Goal: Find specific page/section: Find specific page/section

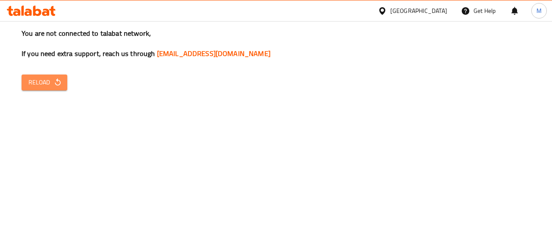
click at [47, 81] on span "Reload" at bounding box center [44, 82] width 32 height 11
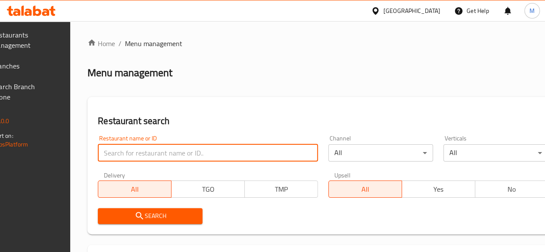
click at [167, 150] on input "search" at bounding box center [208, 152] width 220 height 17
type input "gashtyari"
click button "Search" at bounding box center [150, 216] width 105 height 16
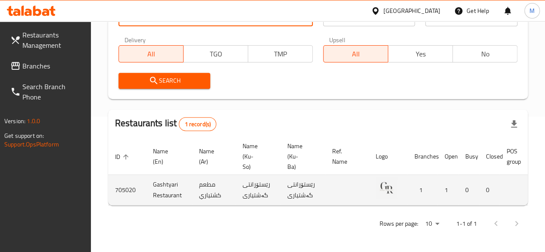
scroll to position [0, 87]
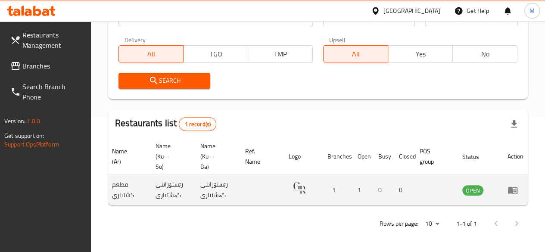
drag, startPoint x: 513, startPoint y: 176, endPoint x: 513, endPoint y: 183, distance: 6.5
click at [513, 183] on td "enhanced table" at bounding box center [516, 190] width 30 height 31
click at [513, 189] on icon "enhanced table" at bounding box center [514, 190] width 3 height 3
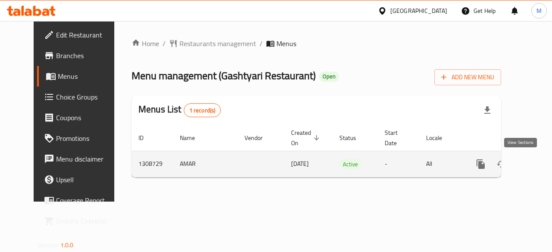
click at [532, 167] on link "enhanced table" at bounding box center [542, 164] width 21 height 21
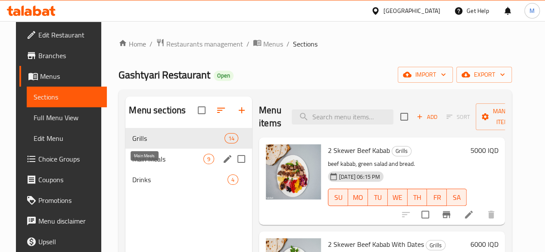
click at [139, 164] on span "Main Meals" at bounding box center [167, 159] width 71 height 10
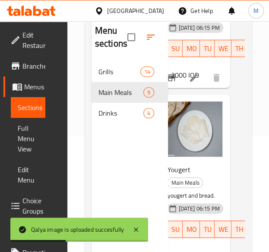
scroll to position [1566, 15]
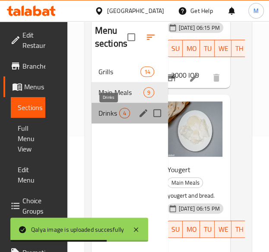
click at [115, 113] on span "Drinks" at bounding box center [108, 113] width 21 height 10
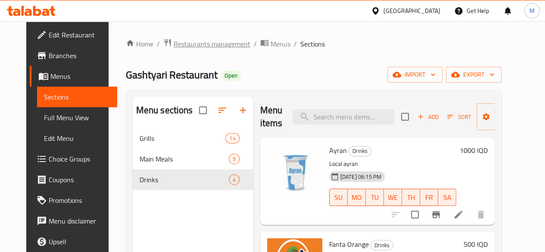
click at [174, 40] on span "Restaurants management" at bounding box center [212, 44] width 77 height 10
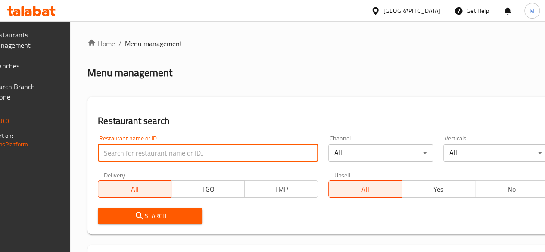
click at [160, 151] on input "search" at bounding box center [208, 152] width 220 height 17
type input "v"
paste input "Public Restaurant Public Restaurant 8/26/2025 Tuesday 4 Muhammed Qader 964 750 …"
type input "P"
click at [182, 159] on input "search" at bounding box center [208, 152] width 220 height 17
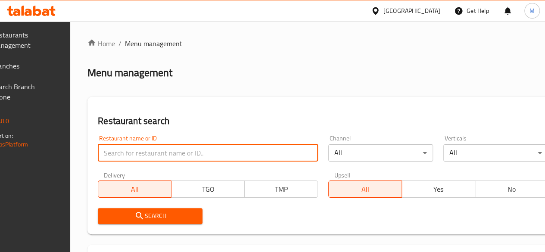
paste input "Cheshtkhanay Mama Shera"
type input "Cheshtkhanay Mama Shera"
click button "Search" at bounding box center [150, 216] width 105 height 16
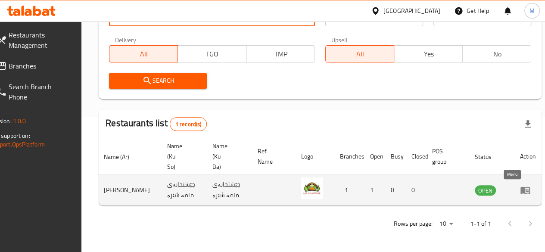
scroll to position [0, 0]
click at [520, 185] on link "enhanced table" at bounding box center [528, 190] width 16 height 10
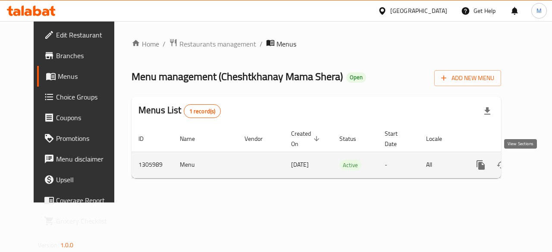
click at [538, 165] on icon "enhanced table" at bounding box center [543, 165] width 10 height 10
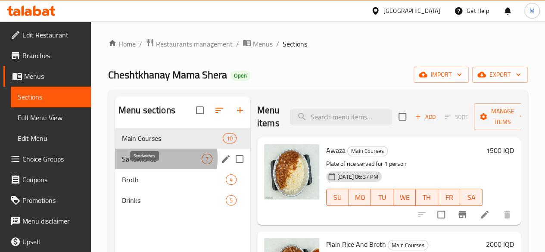
click at [133, 164] on span "Sandwiches" at bounding box center [162, 159] width 80 height 10
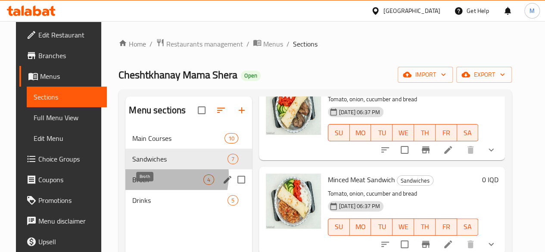
click at [145, 185] on span "Broth" at bounding box center [167, 180] width 71 height 10
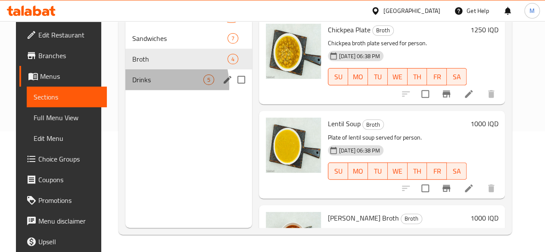
click at [136, 90] on div "Drinks 5" at bounding box center [188, 79] width 127 height 21
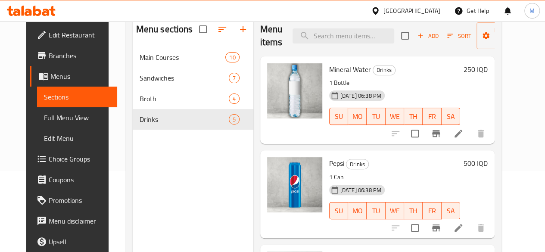
scroll to position [81, 0]
click at [267, 110] on img at bounding box center [294, 91] width 55 height 55
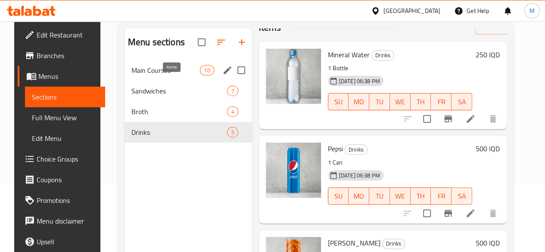
scroll to position [0, 0]
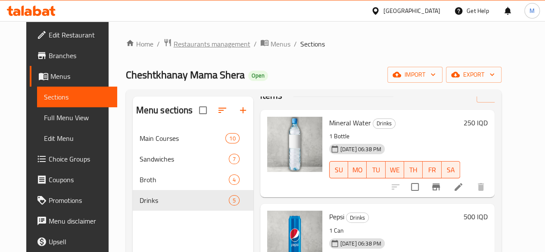
click at [174, 39] on span "Restaurants management" at bounding box center [212, 44] width 77 height 10
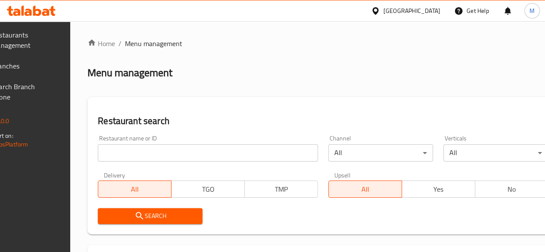
click at [159, 153] on input "search" at bounding box center [208, 152] width 220 height 17
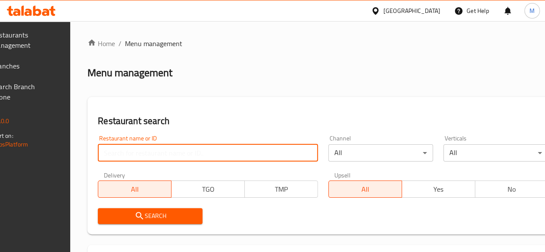
paste input "Kebabi Riaya"
type input "Kebabi Riaya"
click button "Search" at bounding box center [150, 216] width 105 height 16
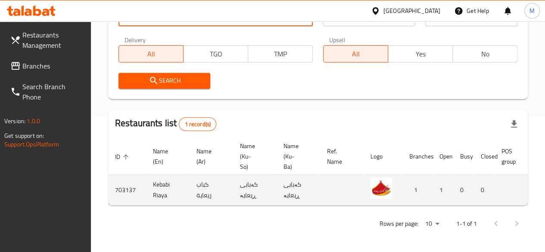
scroll to position [0, 84]
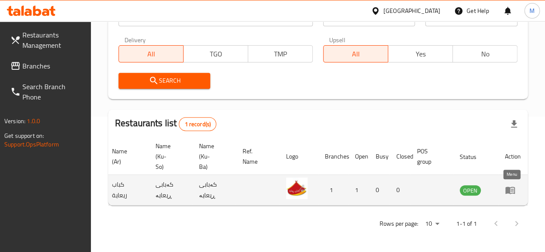
click at [511, 189] on icon "enhanced table" at bounding box center [512, 190] width 3 height 3
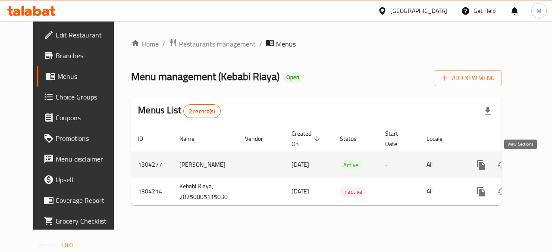
click at [538, 166] on icon "enhanced table" at bounding box center [543, 165] width 10 height 10
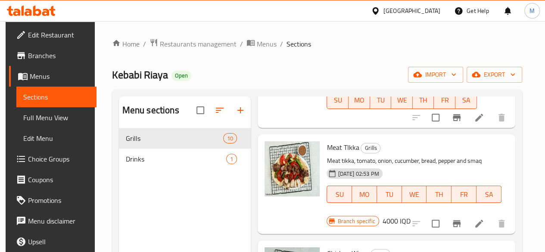
scroll to position [414, 0]
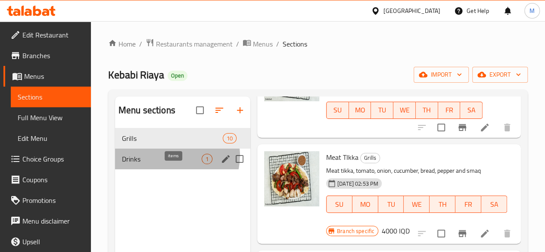
click at [202, 163] on span "1" at bounding box center [207, 159] width 10 height 8
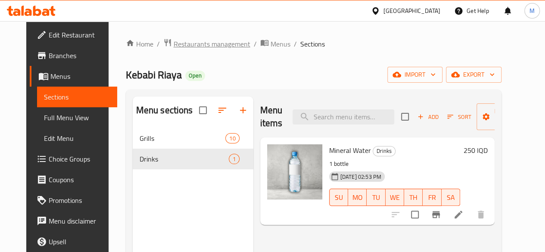
click at [178, 40] on span "Restaurants management" at bounding box center [212, 44] width 77 height 10
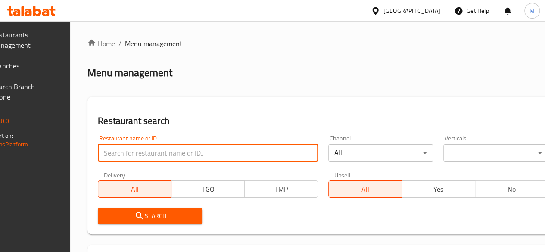
click at [165, 156] on input "search" at bounding box center [208, 152] width 220 height 17
paste input "Kulera ba qimay Azmar 2"
type input "Kulera ba qimay Azmar 2"
click button "Search" at bounding box center [150, 216] width 105 height 16
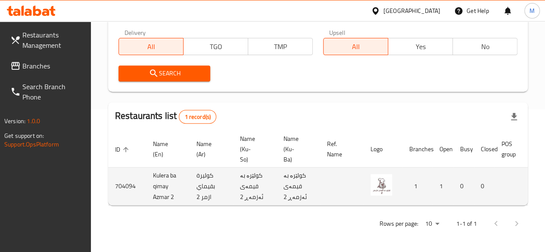
scroll to position [0, 84]
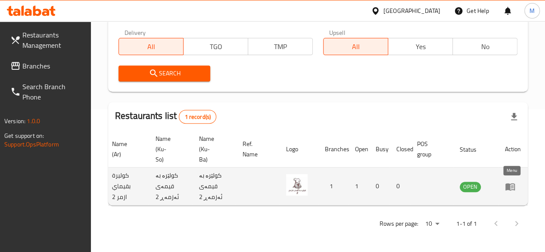
click at [513, 182] on icon "enhanced table" at bounding box center [510, 186] width 10 height 10
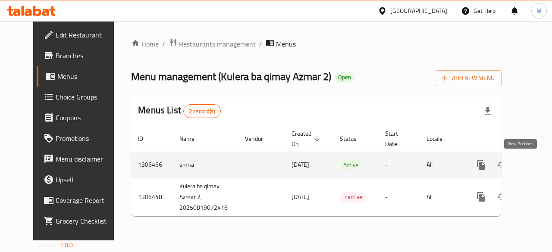
drag, startPoint x: 531, startPoint y: 163, endPoint x: 520, endPoint y: 164, distance: 11.3
click at [520, 164] on td "enhanced table" at bounding box center [512, 165] width 97 height 26
click at [539, 164] on icon "enhanced table" at bounding box center [543, 165] width 8 height 8
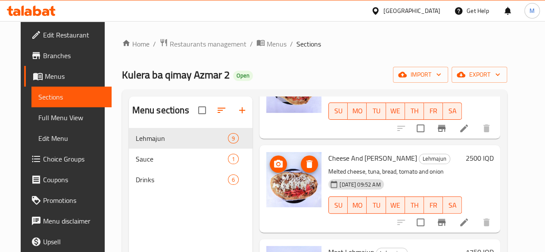
scroll to position [651, 0]
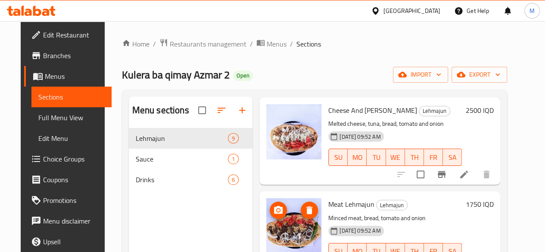
click at [266, 198] on img at bounding box center [293, 225] width 55 height 55
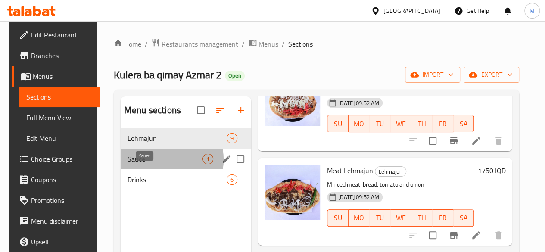
click at [156, 164] on span "Sauce" at bounding box center [165, 159] width 75 height 10
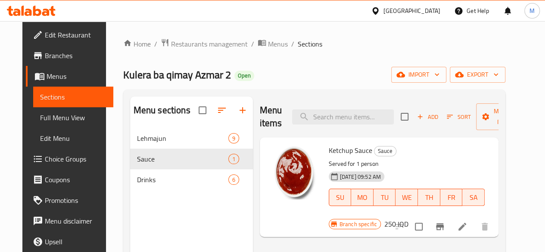
scroll to position [121, 0]
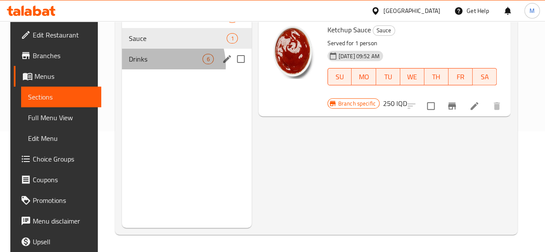
click at [154, 69] on div "Drinks 6" at bounding box center [187, 59] width 130 height 21
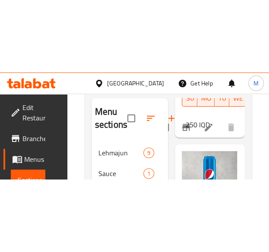
scroll to position [187, 0]
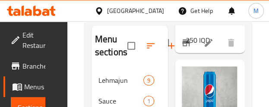
click at [69, 81] on div "Home / Restaurants management / Menus / Sections Kulera ba qimay Azmar 2 Open i…" at bounding box center [167, 29] width 201 height 259
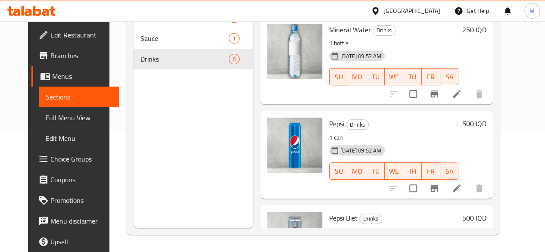
scroll to position [0, 0]
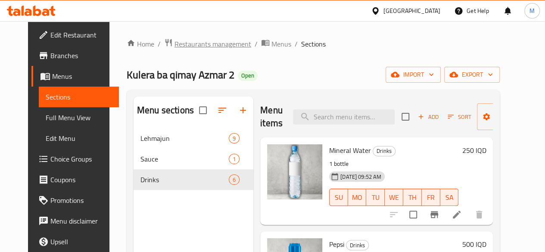
click at [175, 46] on span "Restaurants management" at bounding box center [213, 44] width 77 height 10
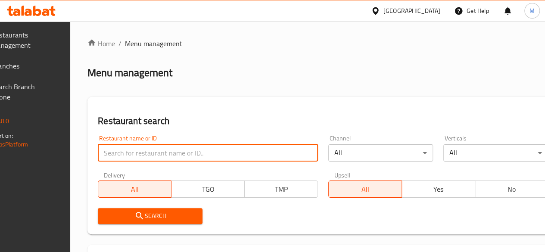
click at [171, 147] on input "search" at bounding box center [208, 152] width 220 height 17
paste input "Kulera ba qimay Azmar 2"
type input "K"
type input "love shake"
click button "Search" at bounding box center [150, 216] width 105 height 16
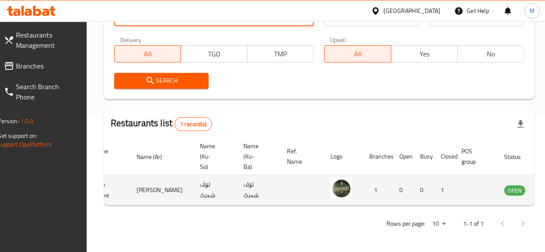
scroll to position [0, 84]
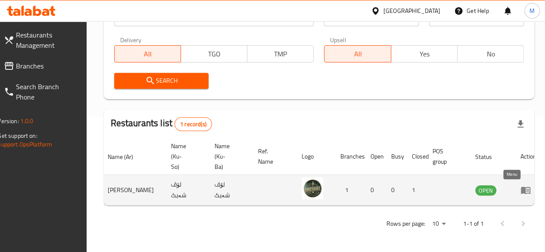
click at [521, 187] on icon "enhanced table" at bounding box center [525, 190] width 9 height 7
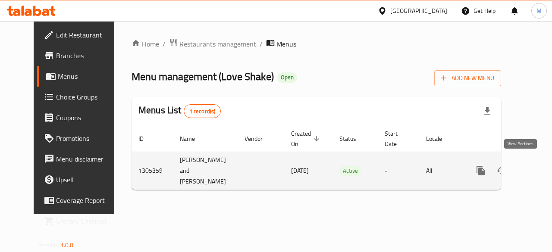
click at [532, 164] on link "enhanced table" at bounding box center [542, 170] width 21 height 21
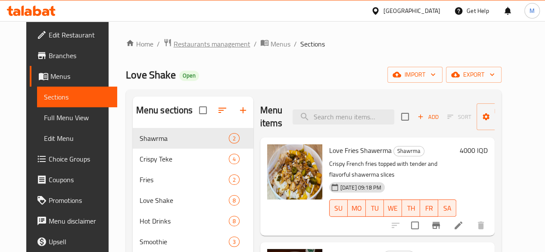
drag, startPoint x: 186, startPoint y: 31, endPoint x: 186, endPoint y: 40, distance: 8.6
click at [186, 40] on div "Home / Restaurants management / Menus / Sections Love Shake Open import export …" at bounding box center [314, 197] width 410 height 352
click at [186, 40] on span "Restaurants management" at bounding box center [212, 44] width 77 height 10
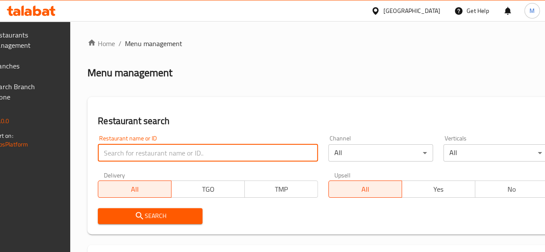
click at [163, 153] on input "search" at bounding box center [208, 152] width 220 height 17
paste input "Dayka Ahmed Bakery"
type input "Dayka Ahmed Bakery"
click button "Search" at bounding box center [150, 216] width 105 height 16
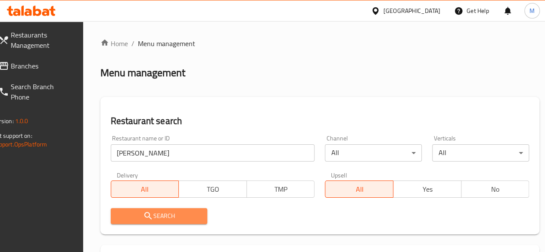
click at [176, 211] on span "Search" at bounding box center [159, 216] width 83 height 11
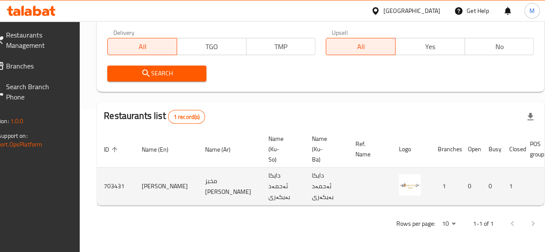
scroll to position [0, 84]
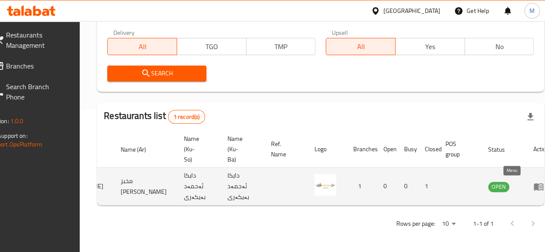
click at [534, 181] on icon "enhanced table" at bounding box center [539, 186] width 10 height 10
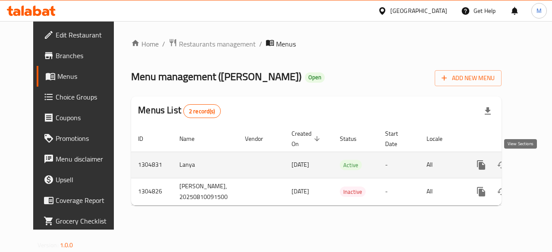
click at [538, 167] on icon "enhanced table" at bounding box center [543, 165] width 10 height 10
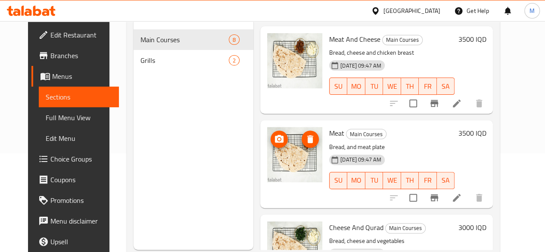
scroll to position [200, 0]
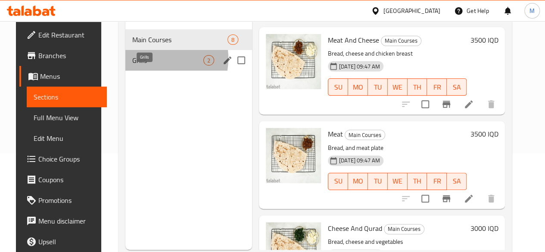
click at [142, 66] on span "Grills" at bounding box center [167, 60] width 71 height 10
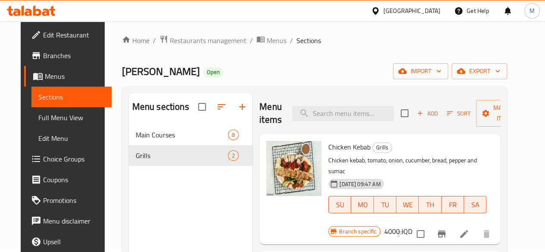
scroll to position [3, 0]
